Goal: Task Accomplishment & Management: Manage account settings

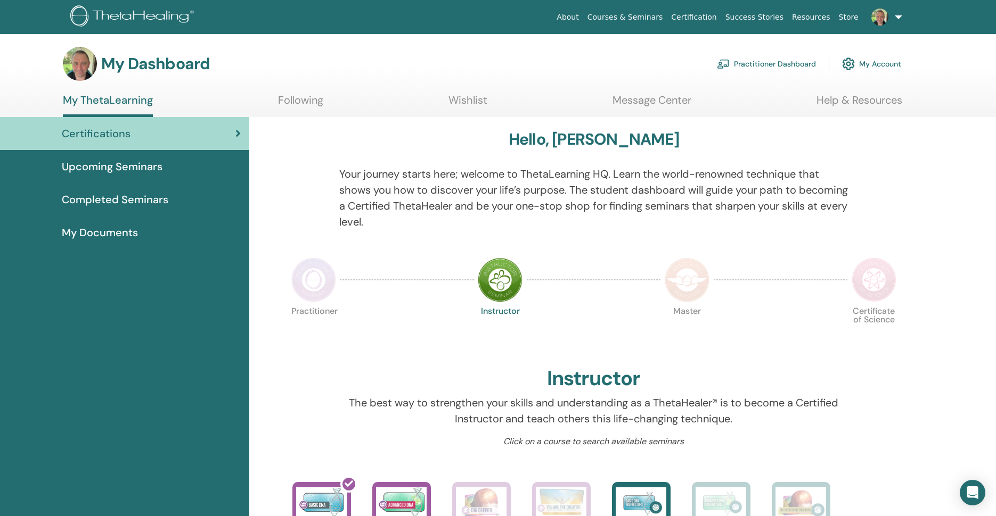
click at [143, 205] on span "Completed Seminars" at bounding box center [115, 200] width 106 height 16
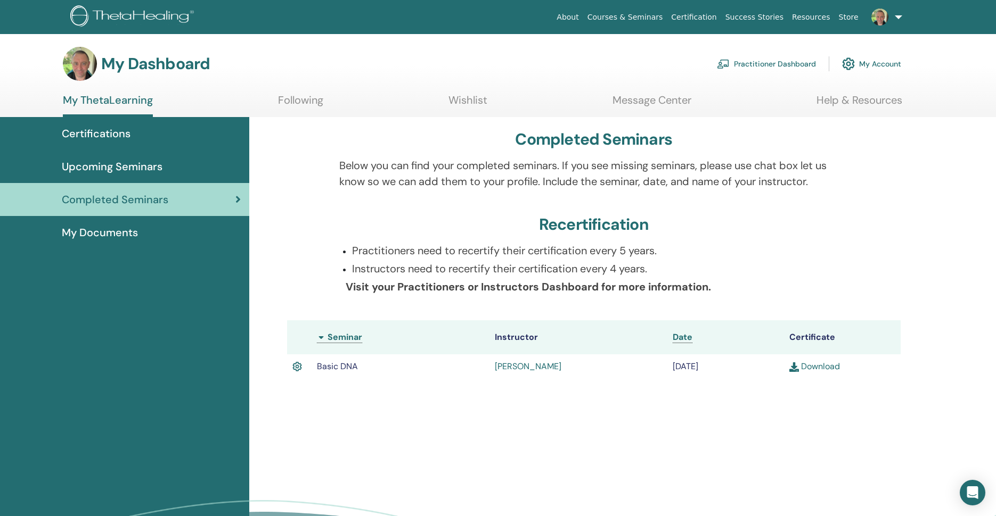
click at [816, 19] on link "Resources" at bounding box center [811, 17] width 47 height 20
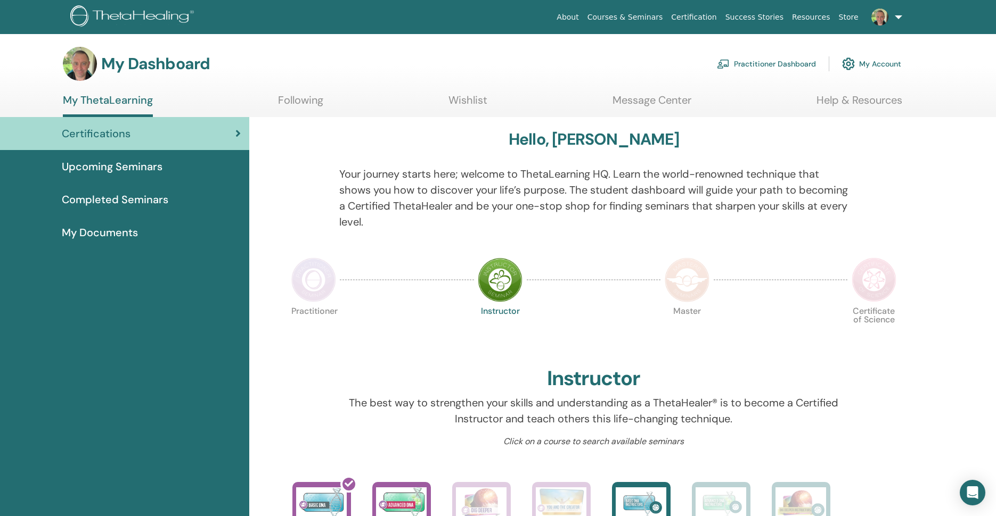
click at [128, 201] on span "Completed Seminars" at bounding box center [115, 200] width 106 height 16
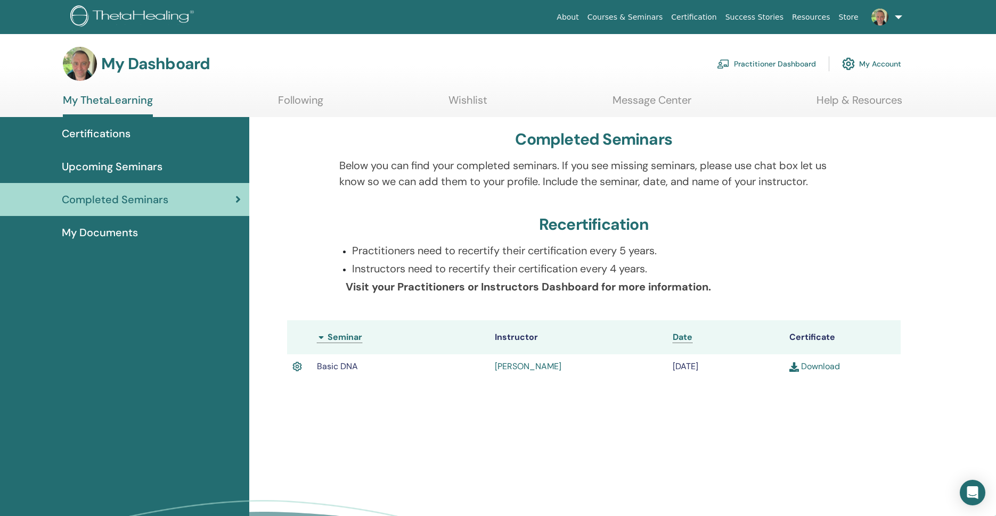
click at [449, 415] on div "Completed Seminars Below you can find your completed seminars. If you see missi…" at bounding box center [622, 362] width 747 height 490
click at [765, 62] on link "Practitioner Dashboard" at bounding box center [766, 63] width 99 height 23
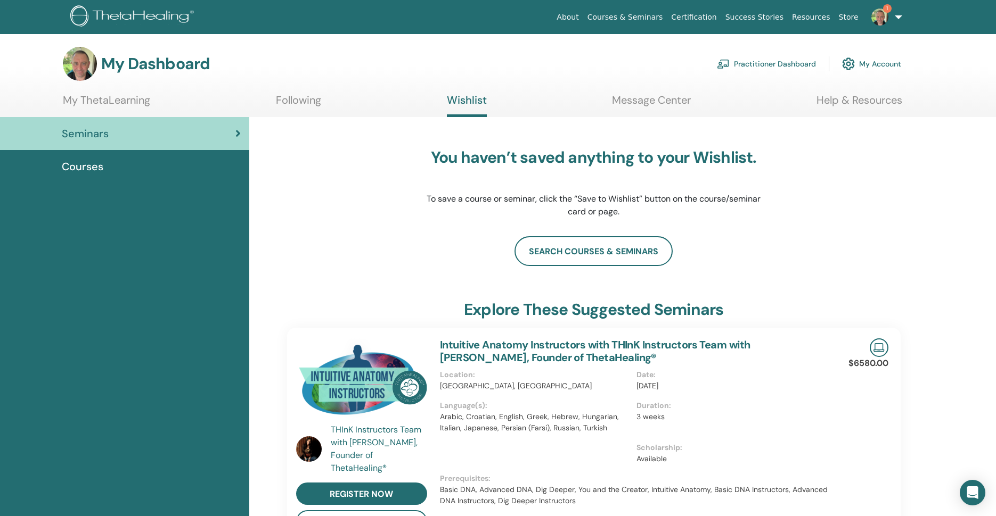
click at [882, 17] on img at bounding box center [879, 17] width 17 height 17
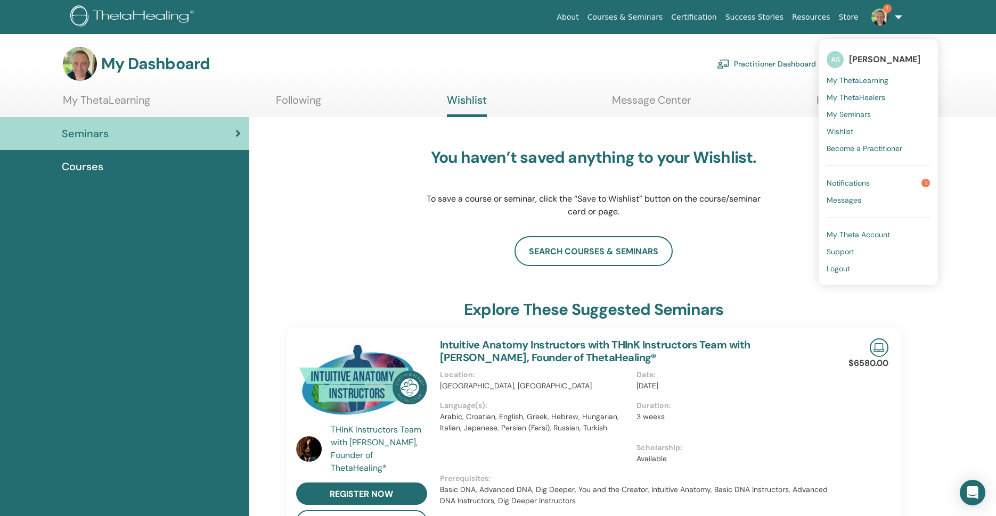
click at [872, 183] on link "Notifications 1" at bounding box center [877, 183] width 103 height 17
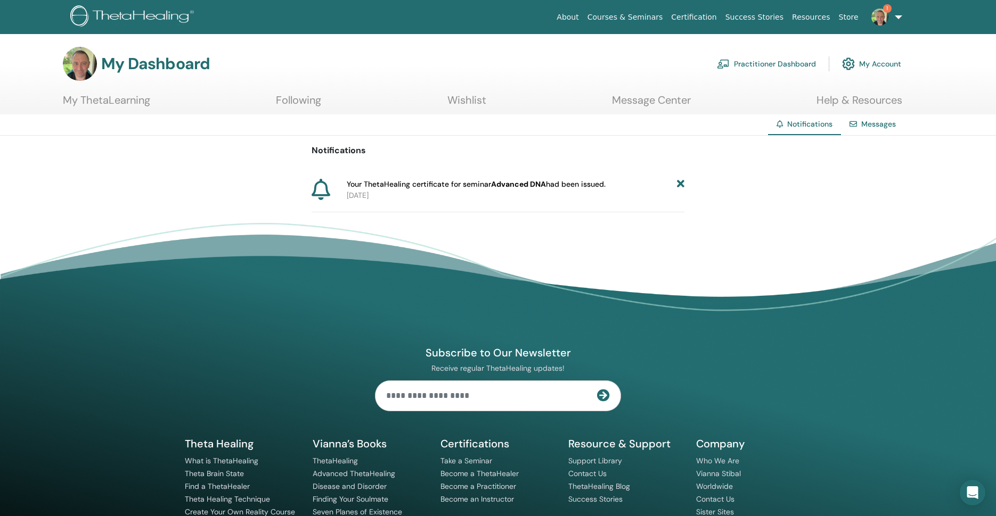
click at [576, 184] on span "Your ThetaHealing certificate for seminar Advanced DNA had been issued." at bounding box center [476, 184] width 259 height 11
click at [793, 63] on link "Practitioner Dashboard" at bounding box center [766, 63] width 99 height 23
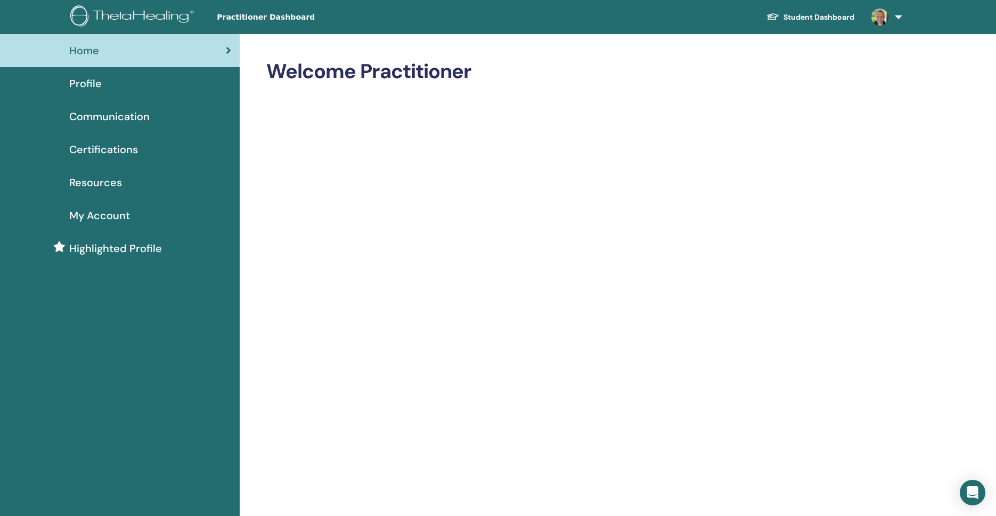
click at [96, 150] on span "Certifications" at bounding box center [103, 150] width 69 height 16
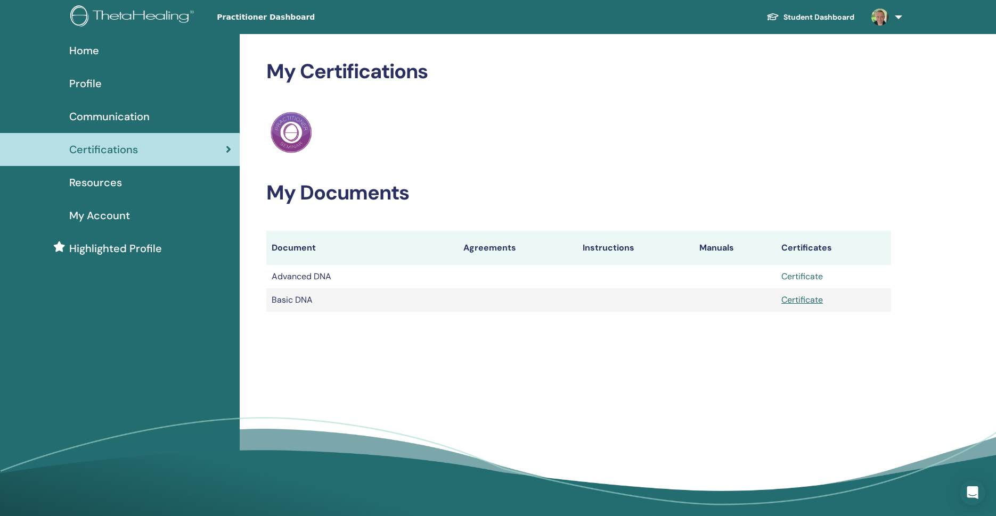
click at [798, 279] on link "Certificate" at bounding box center [802, 276] width 42 height 11
click at [84, 50] on span "Home" at bounding box center [84, 51] width 30 height 16
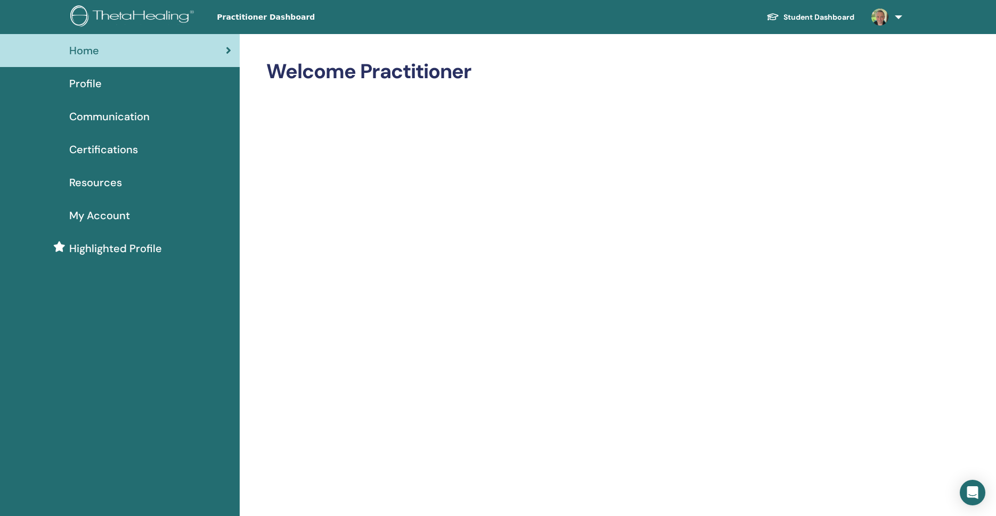
click at [782, 17] on link "Student Dashboard" at bounding box center [810, 17] width 105 height 20
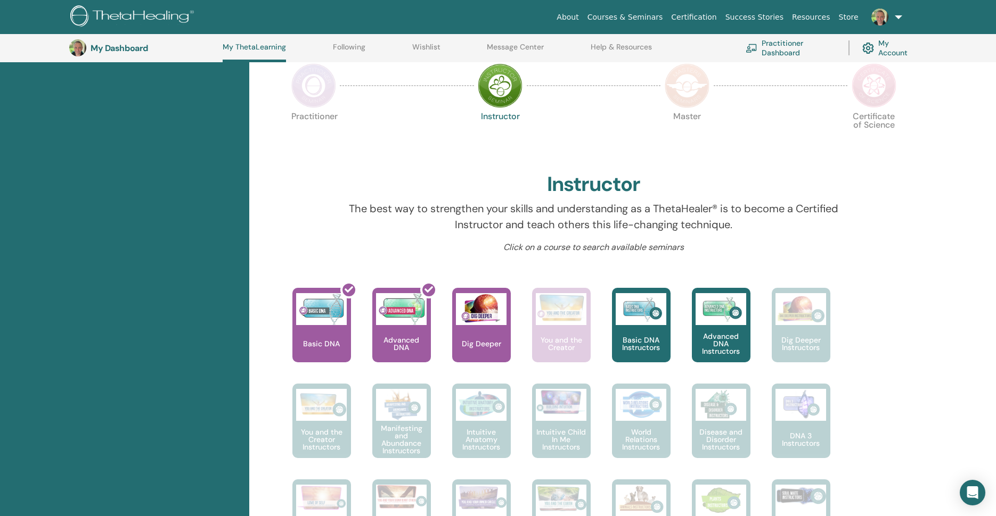
scroll to position [224, 0]
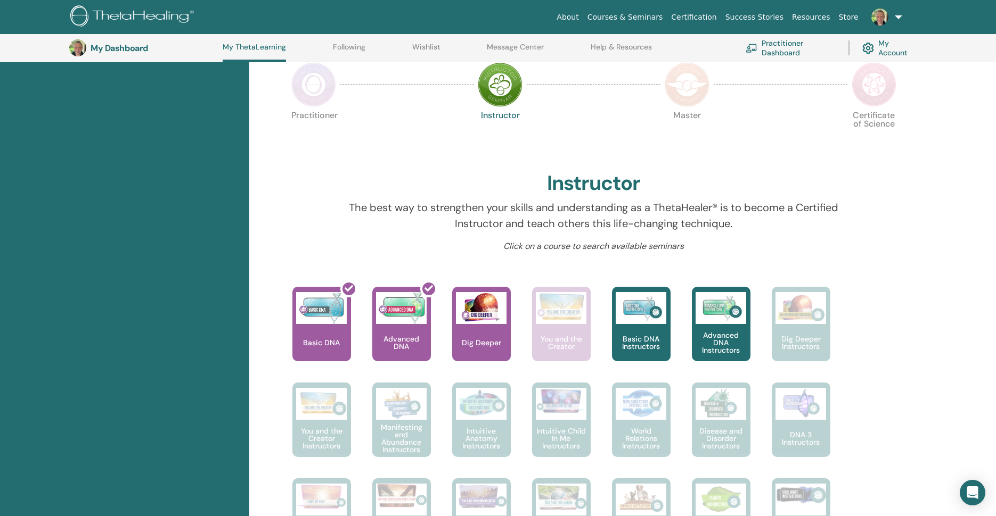
click at [315, 93] on img at bounding box center [313, 84] width 45 height 45
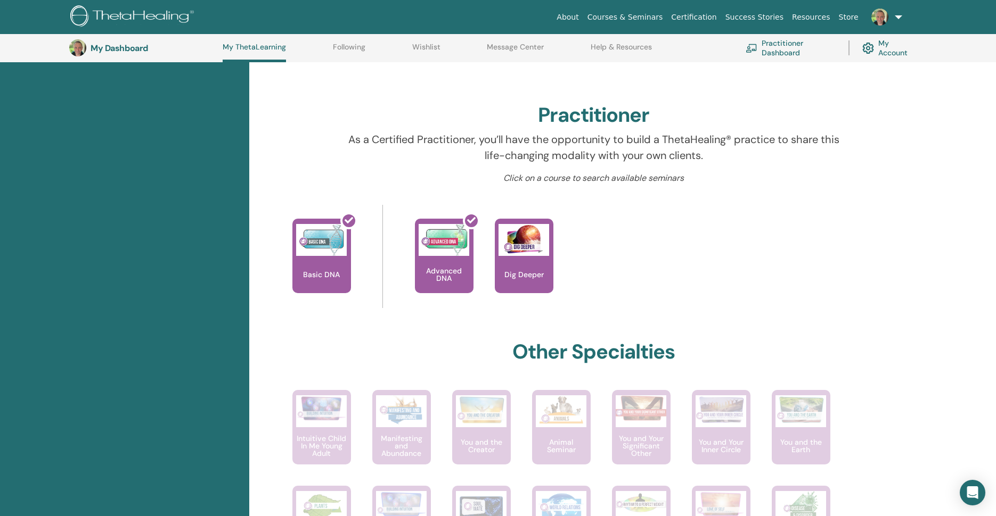
scroll to position [291, 0]
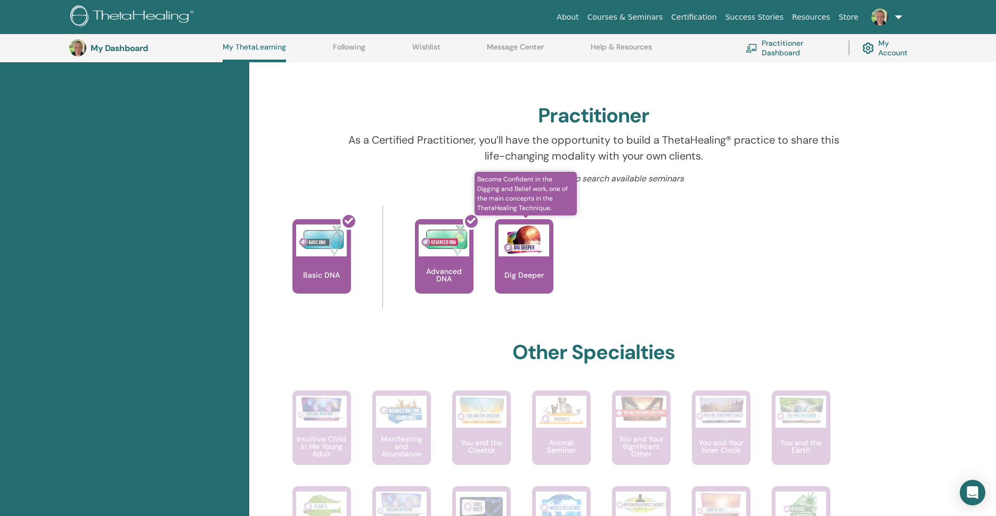
click at [543, 244] on img at bounding box center [523, 241] width 51 height 32
